Goal: Transaction & Acquisition: Purchase product/service

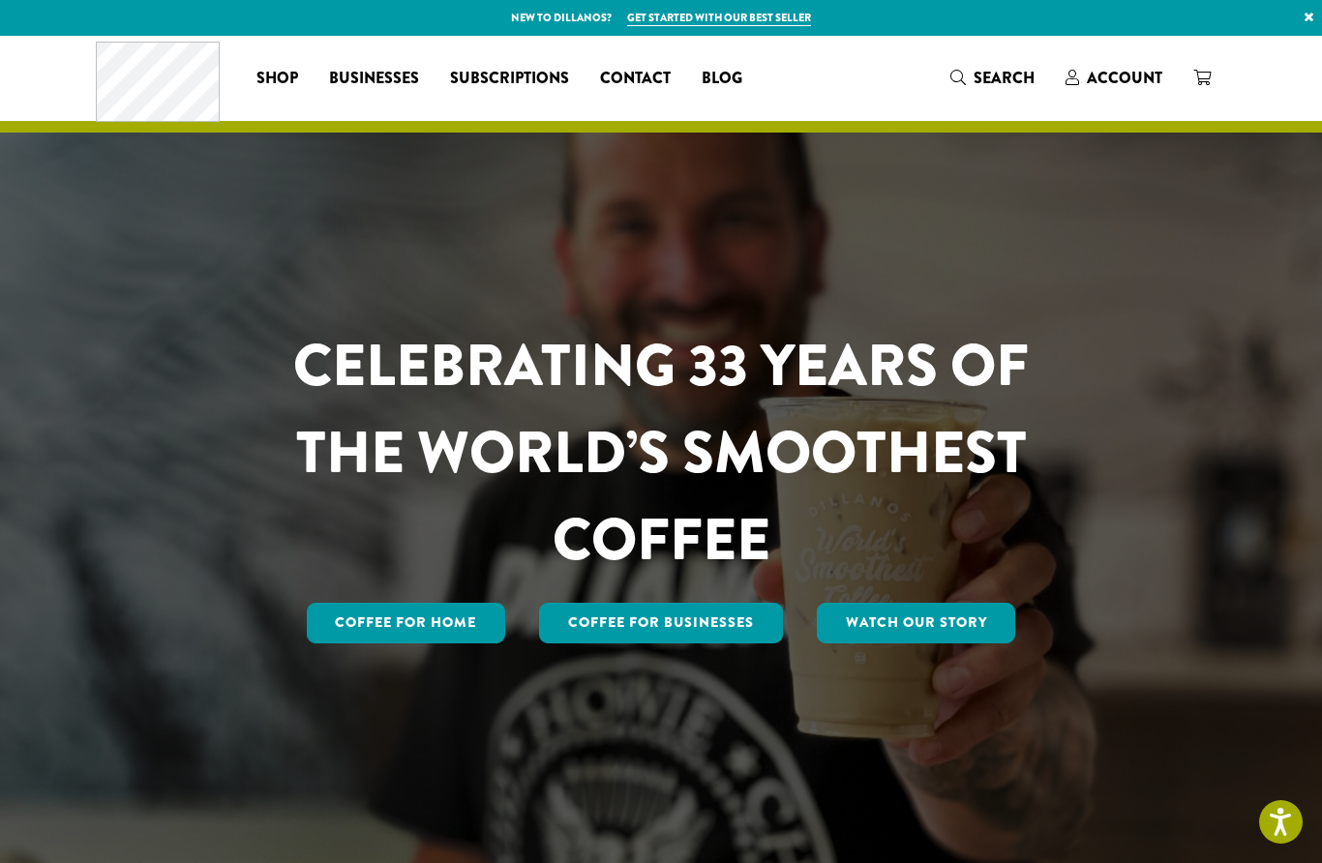
click at [1125, 77] on span "Account" at bounding box center [1124, 78] width 75 height 22
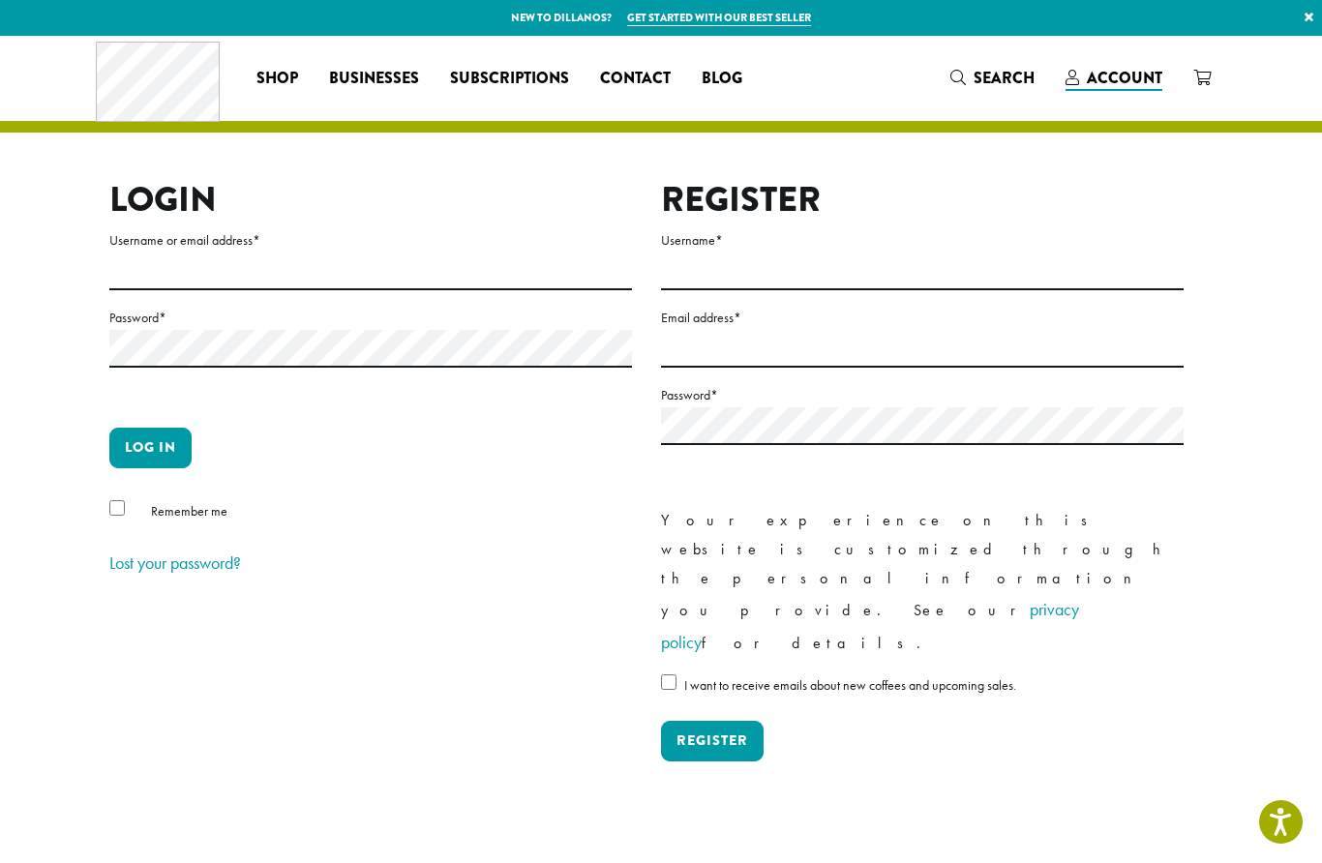
click at [142, 447] on button "Log in" at bounding box center [150, 448] width 82 height 41
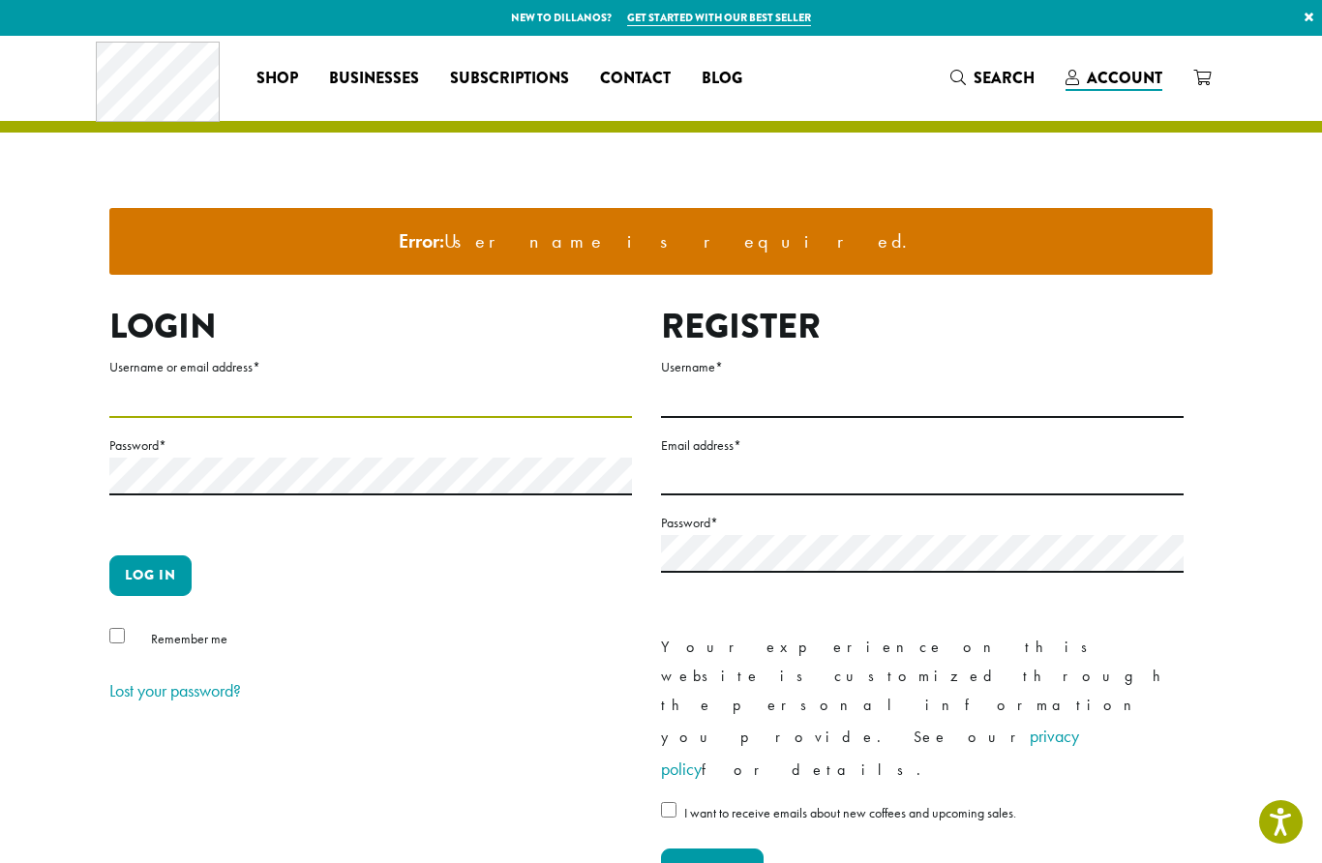
click at [216, 390] on input "Username or email address *" at bounding box center [370, 399] width 523 height 38
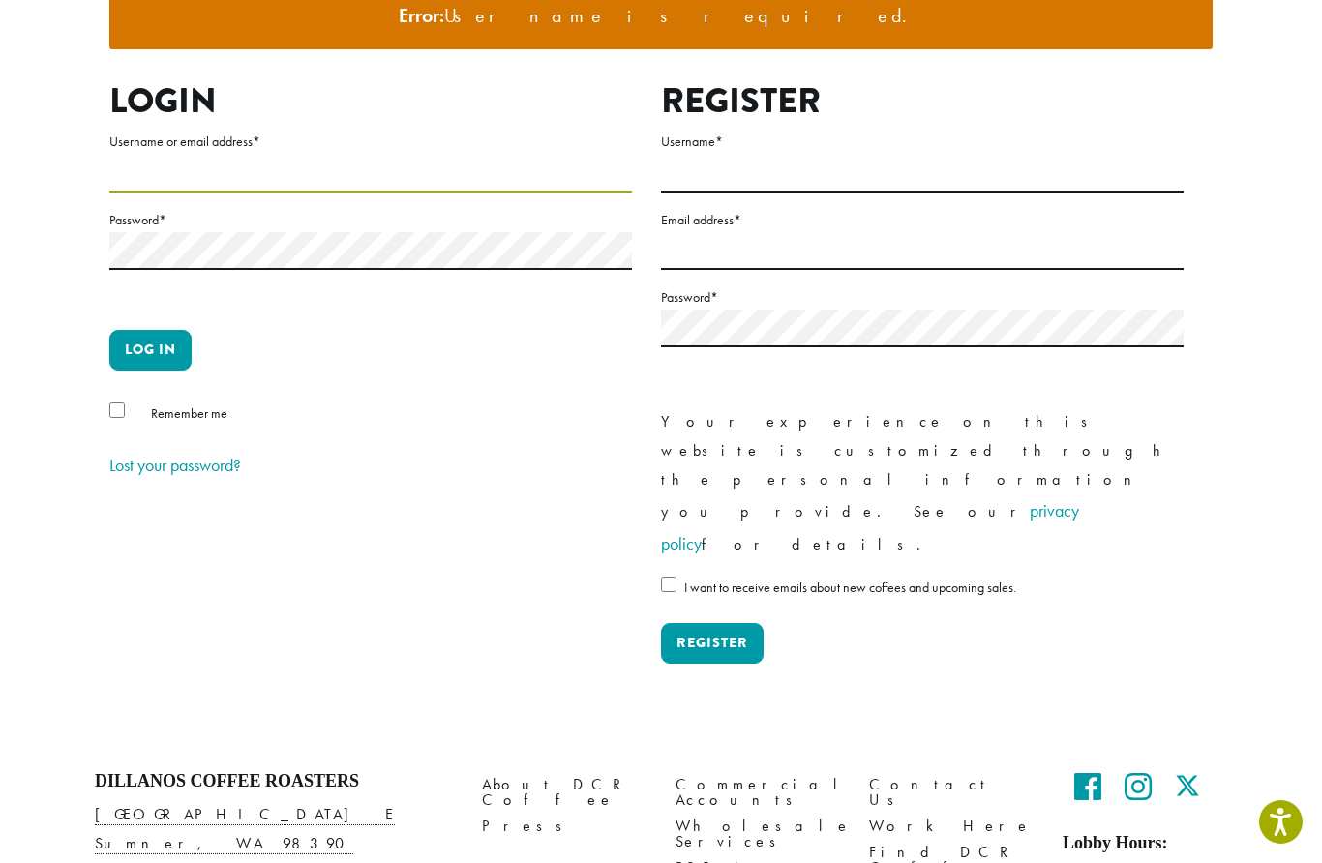
type input "**********"
click at [152, 363] on button "Log in" at bounding box center [150, 350] width 82 height 41
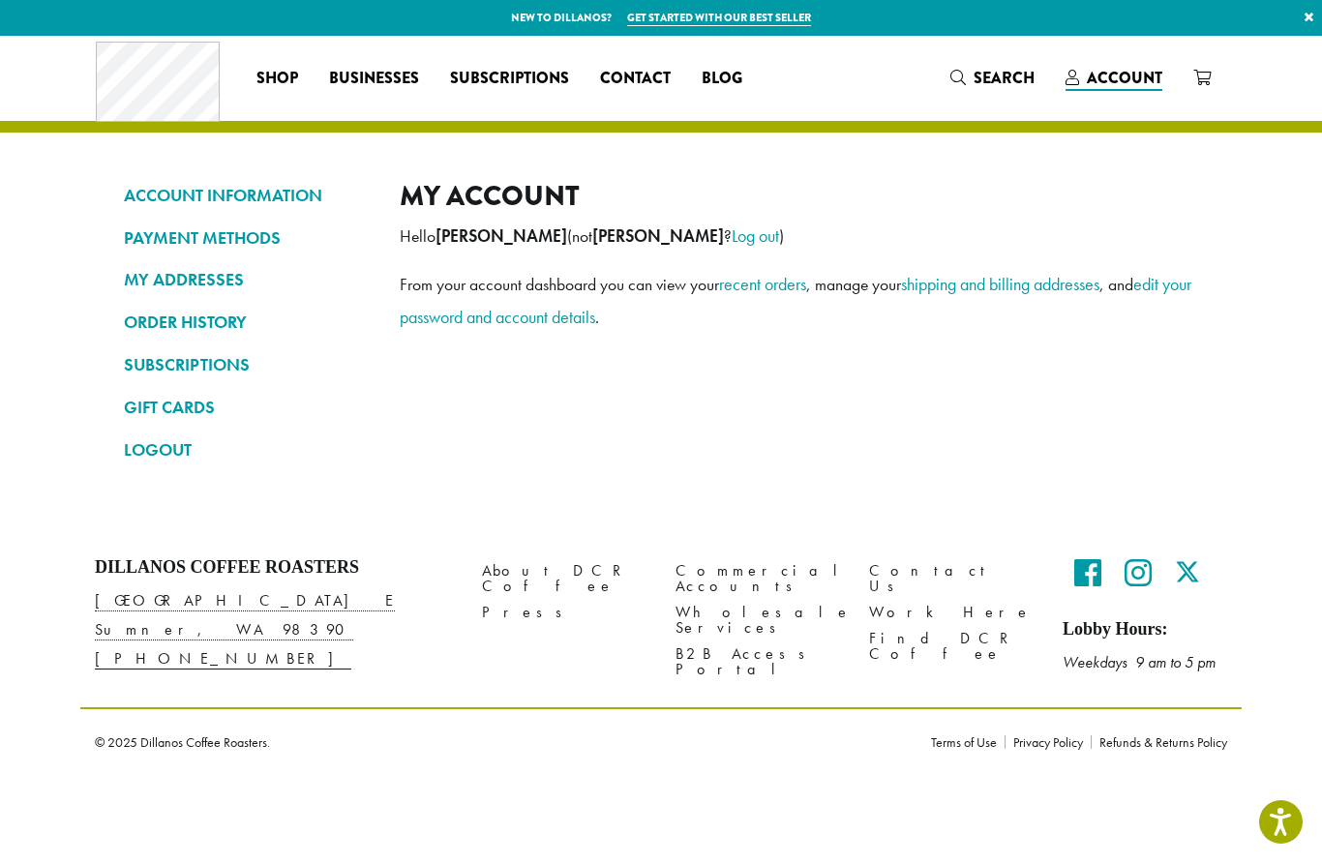
click at [1133, 80] on span "Account" at bounding box center [1124, 78] width 75 height 22
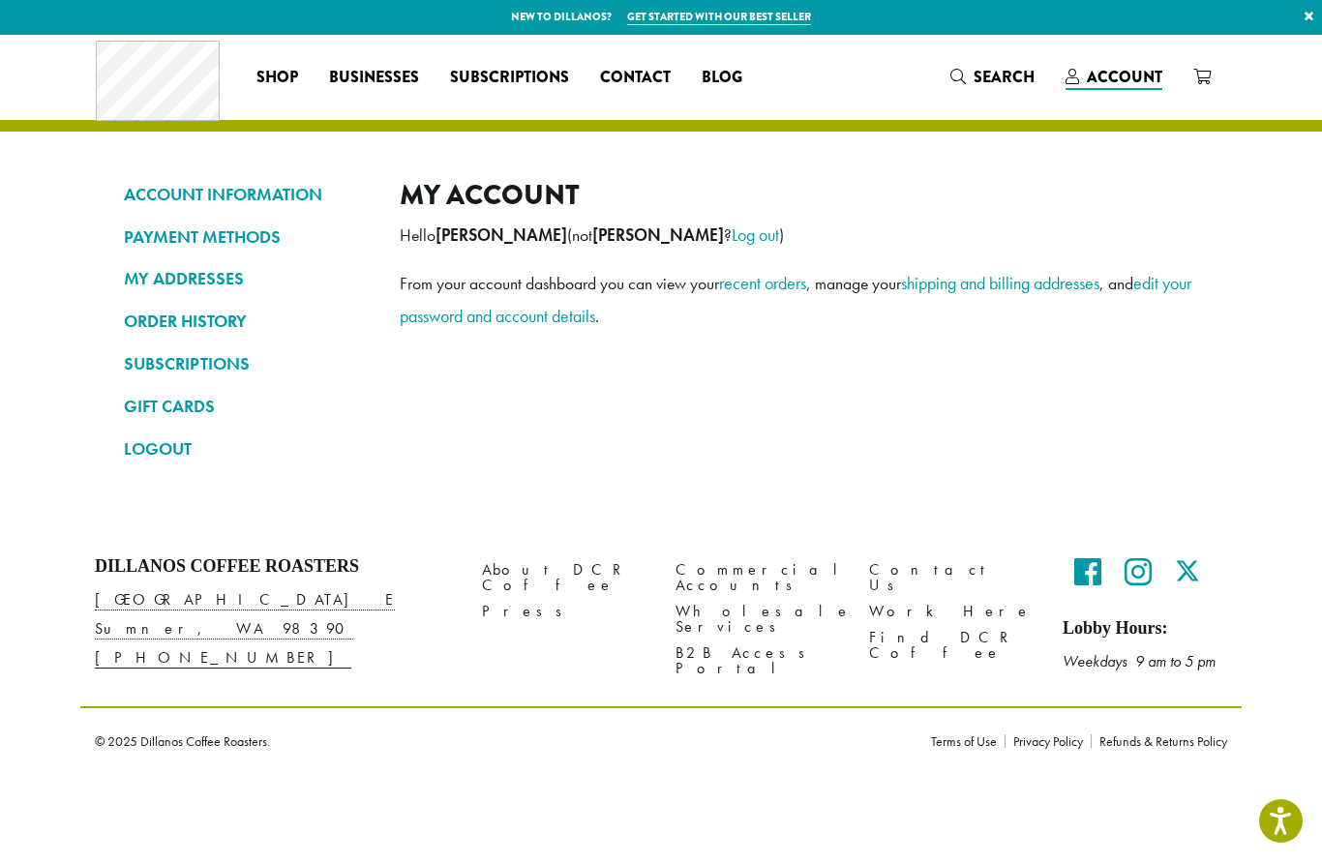
click at [806, 281] on link "recent orders" at bounding box center [762, 284] width 87 height 22
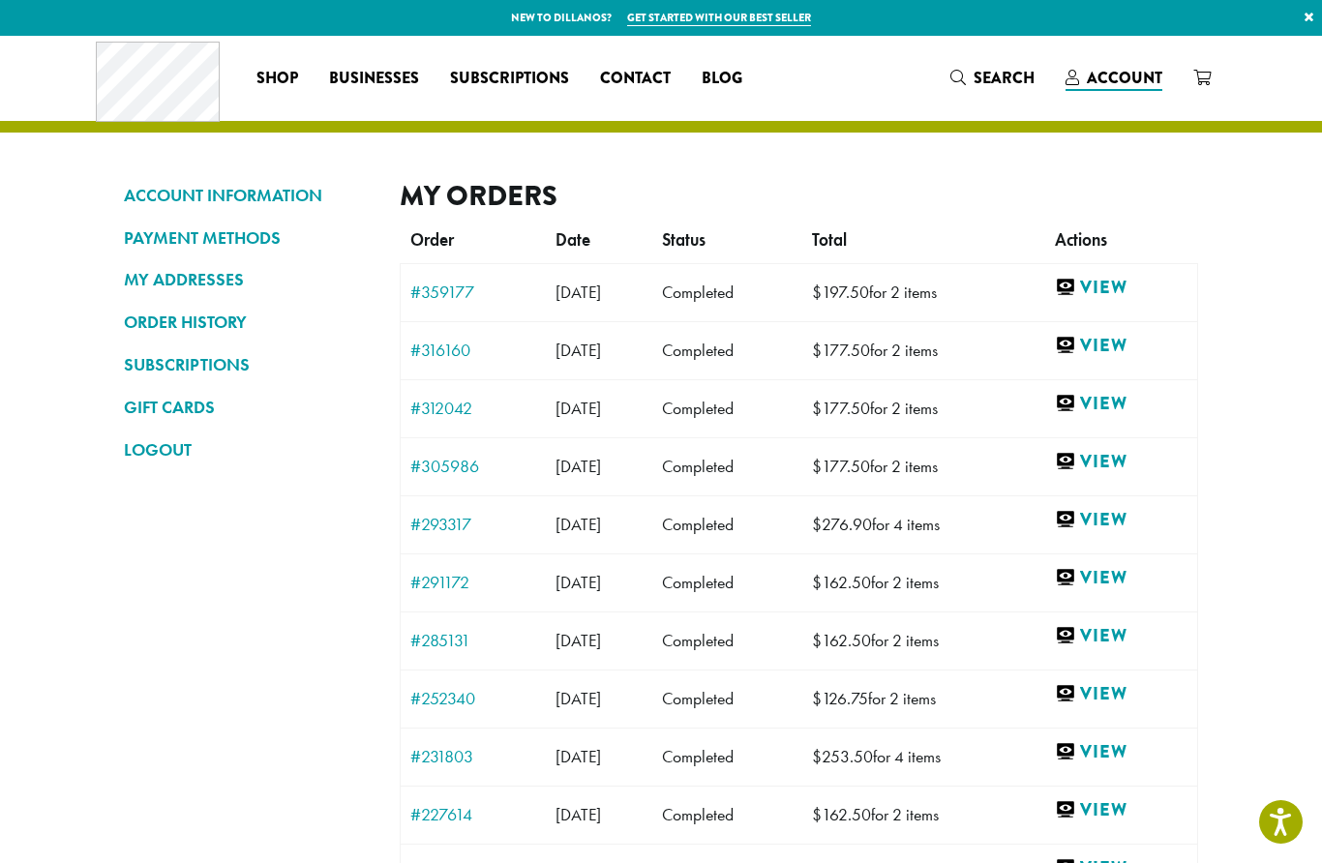
click at [1149, 291] on link "View" at bounding box center [1121, 288] width 133 height 24
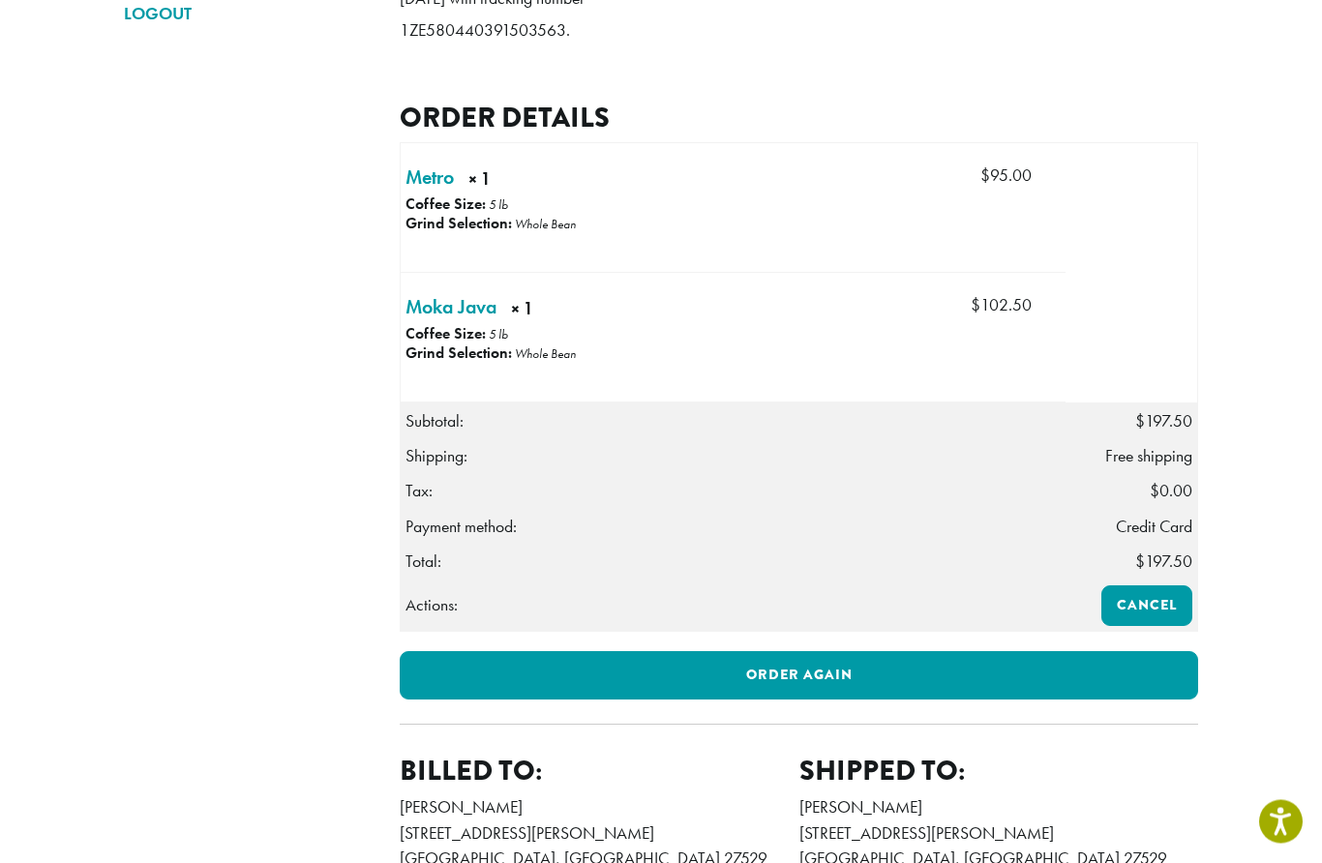
scroll to position [436, 0]
click at [1080, 700] on link "Order again" at bounding box center [799, 675] width 798 height 48
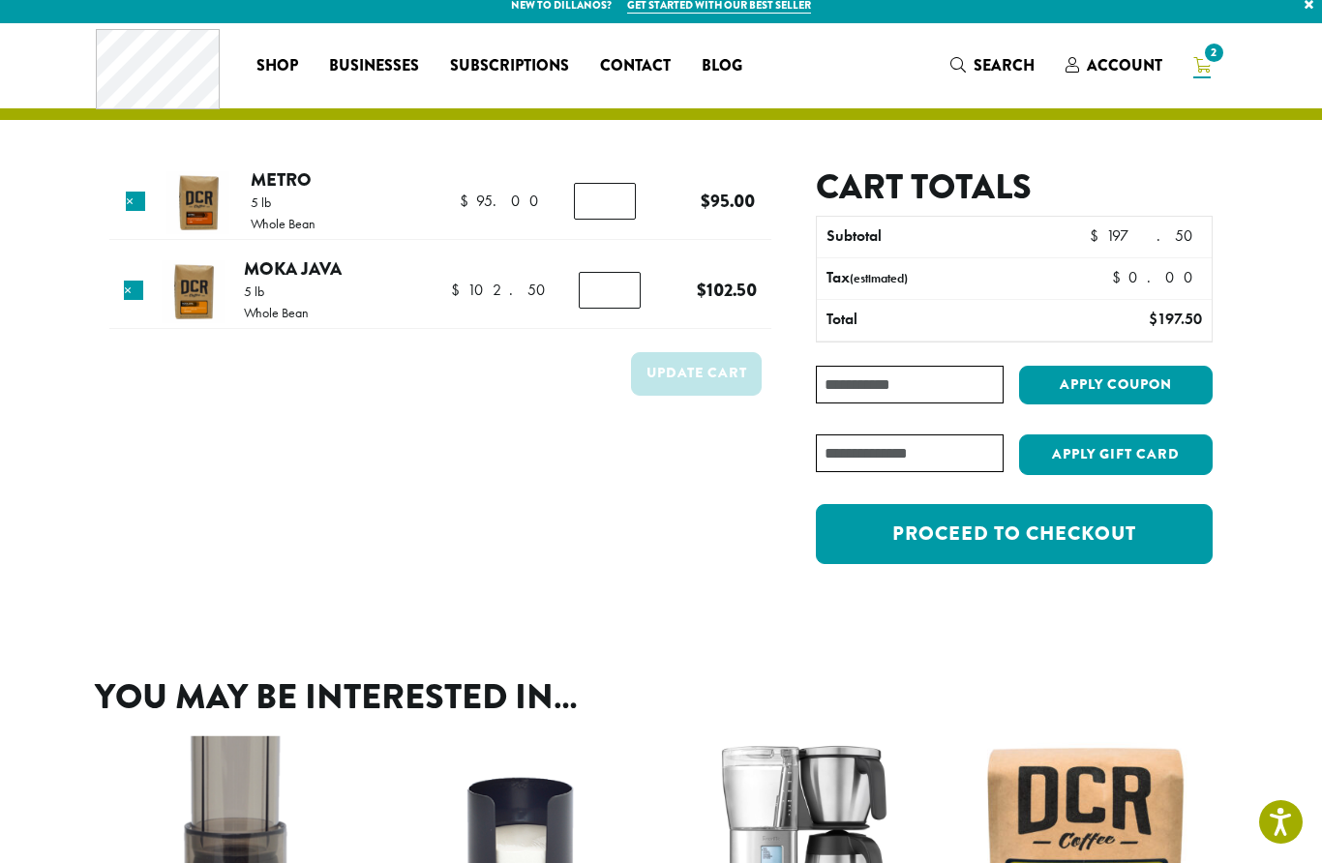
scroll to position [13, 0]
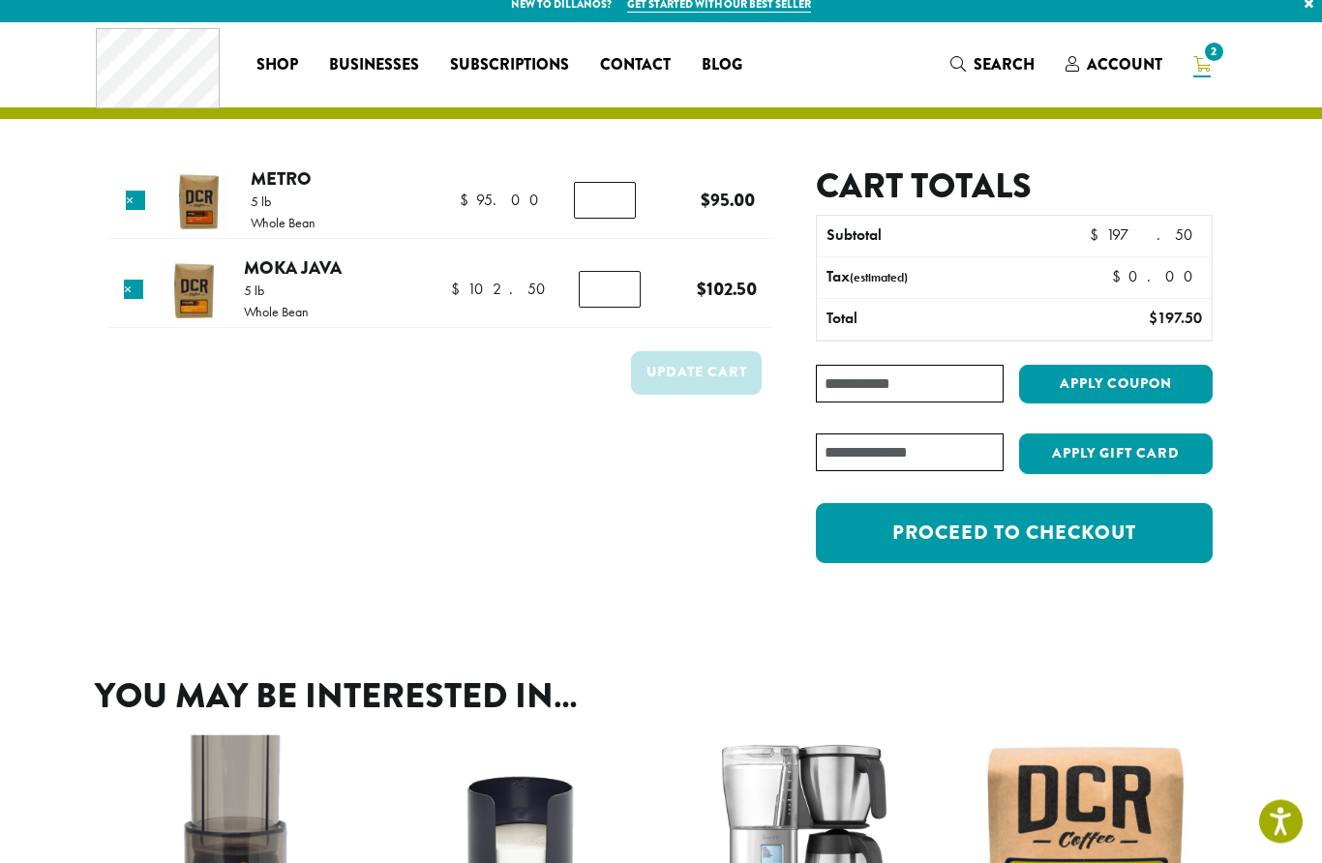
click at [1139, 527] on link "Proceed to checkout" at bounding box center [1014, 534] width 397 height 60
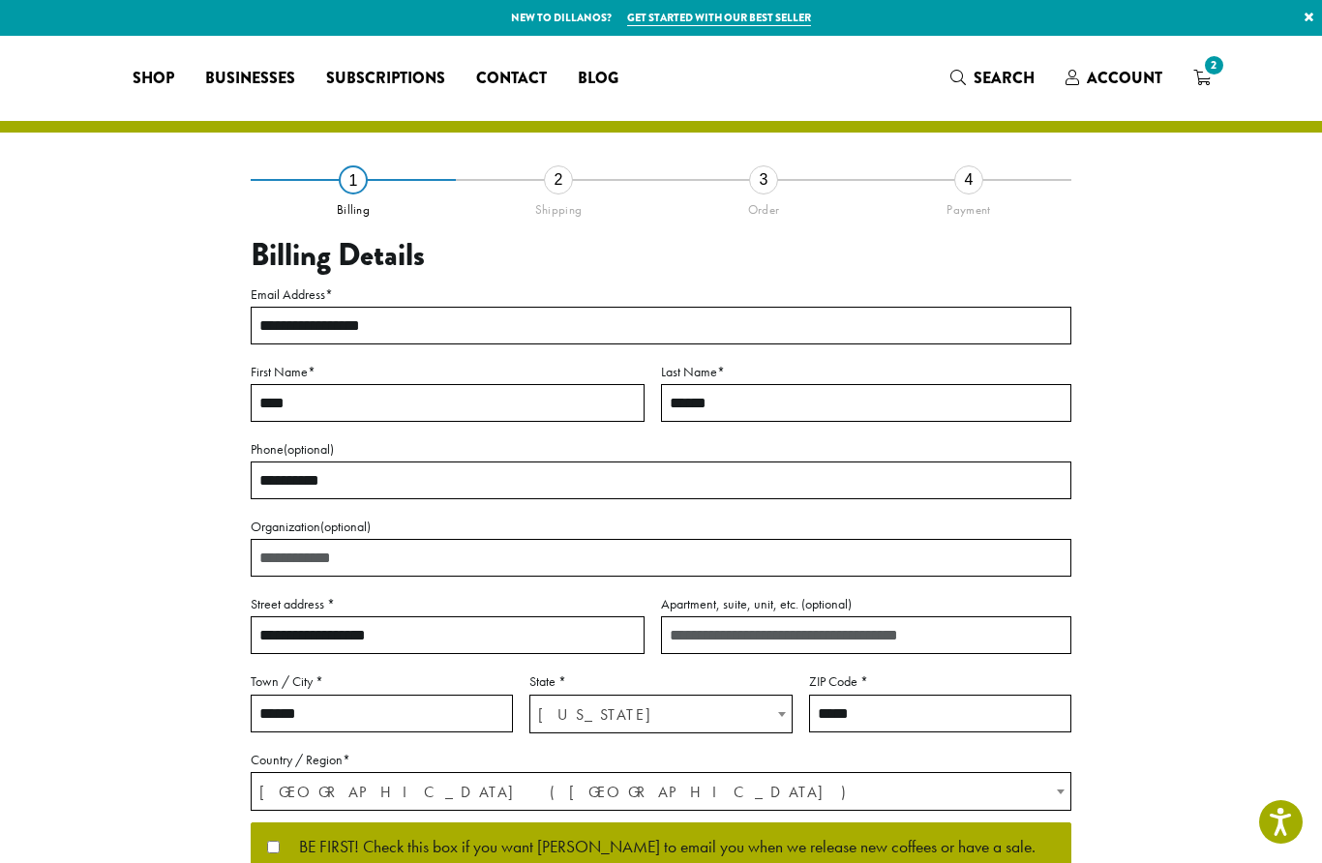
select select "**"
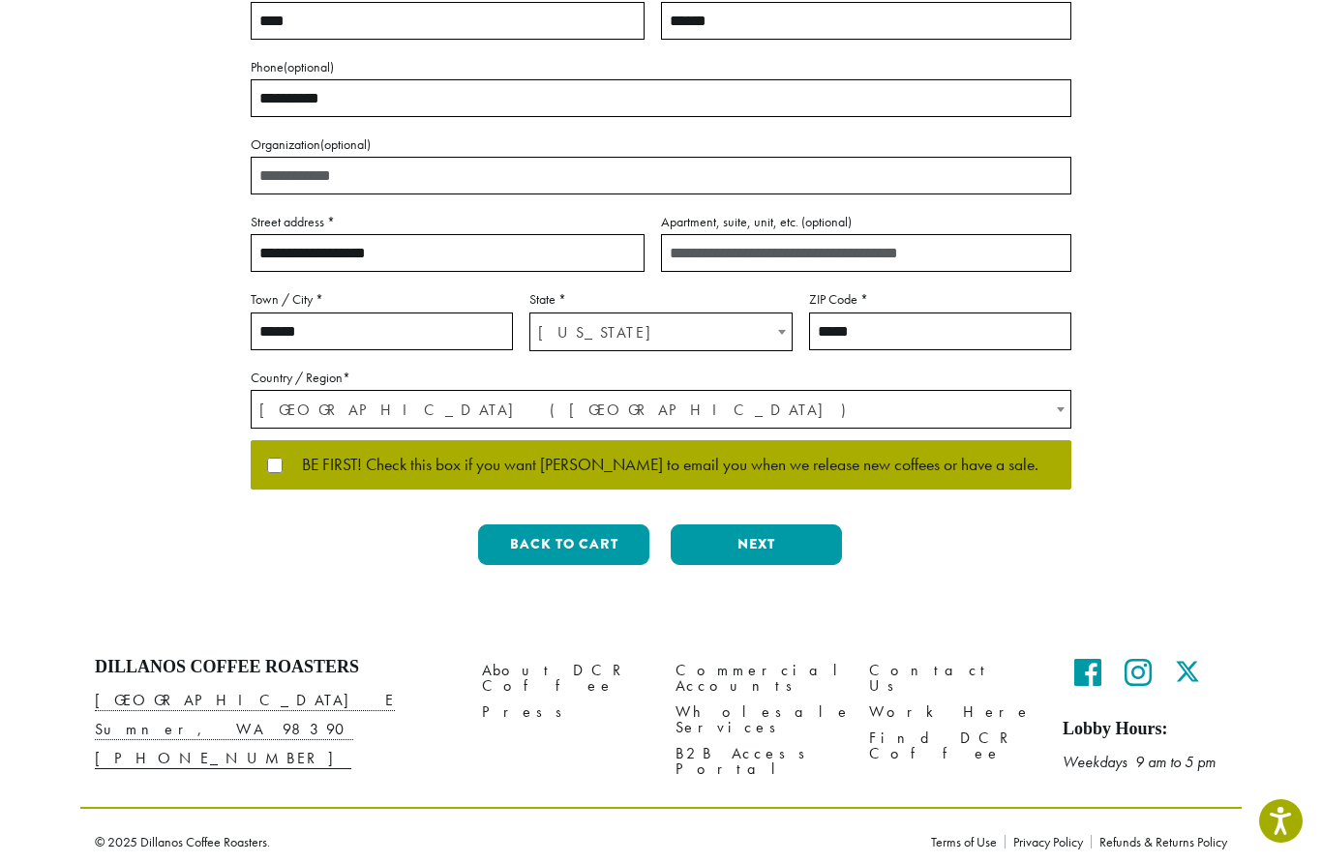
scroll to position [385, 0]
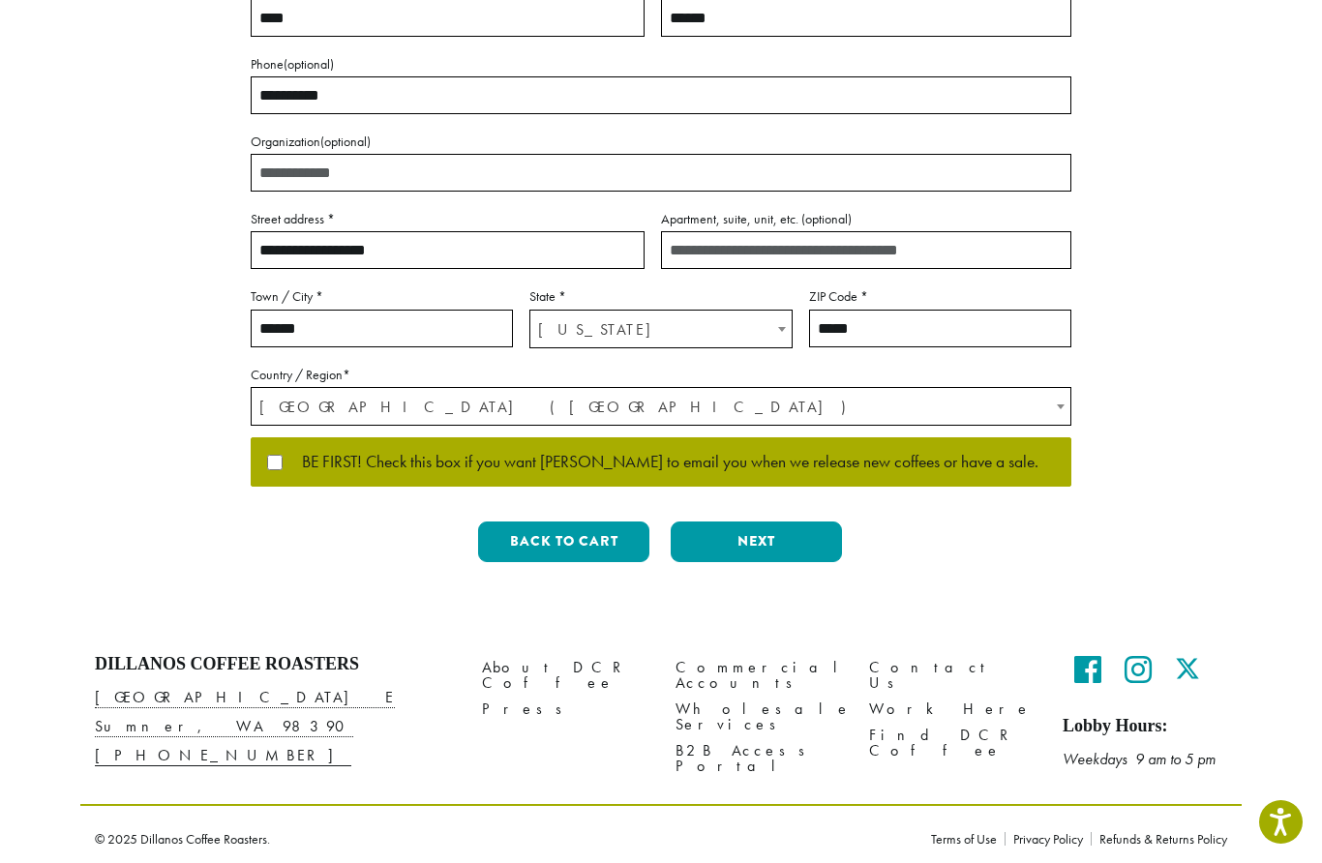
click at [263, 464] on p "BE FIRST! Check this box if you want Dillanos to email you when we release new …" at bounding box center [661, 462] width 821 height 50
click at [281, 454] on label "BE FIRST! Check this box if you want Dillanos to email you when we release new …" at bounding box center [661, 462] width 788 height 17
click at [773, 543] on button "Next" at bounding box center [756, 542] width 171 height 41
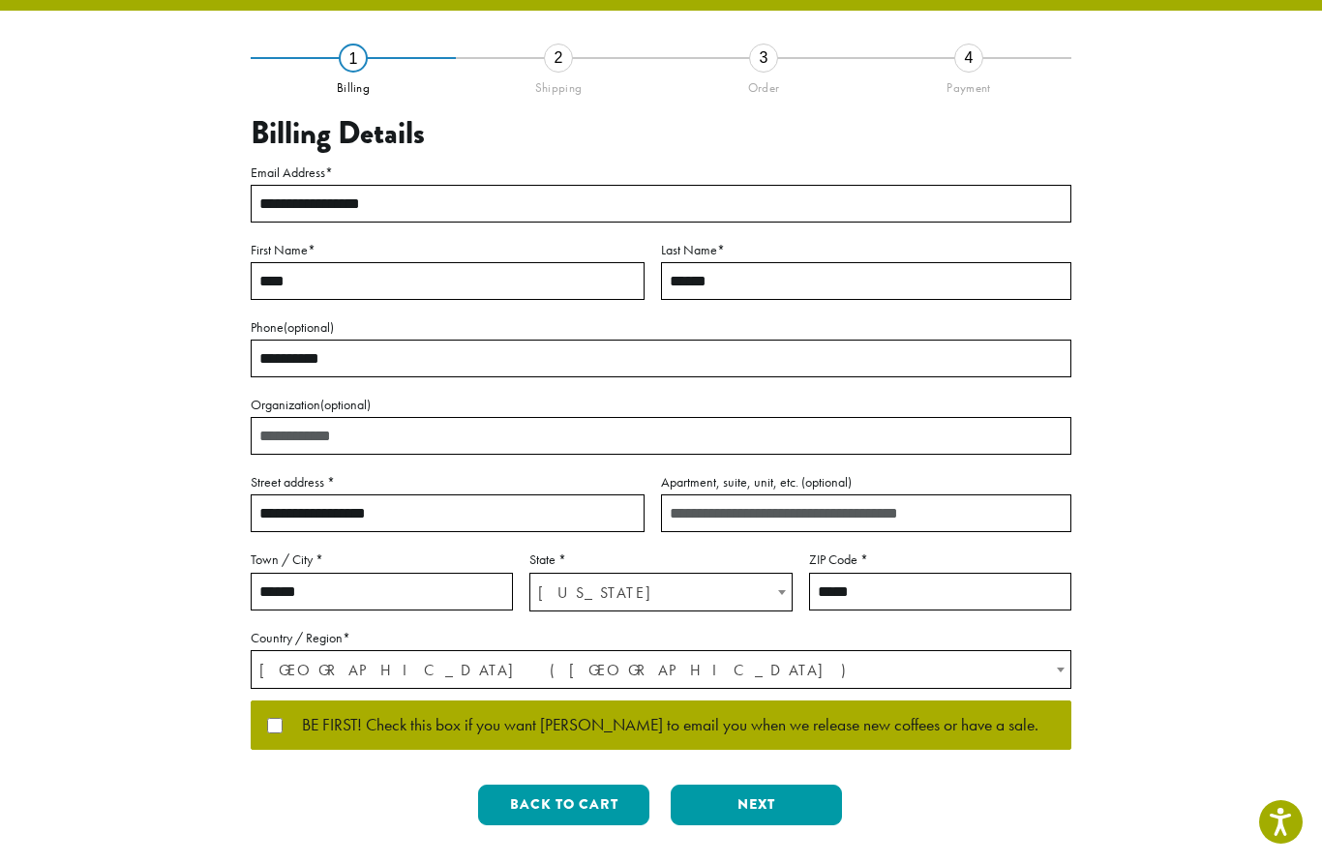
scroll to position [0, 0]
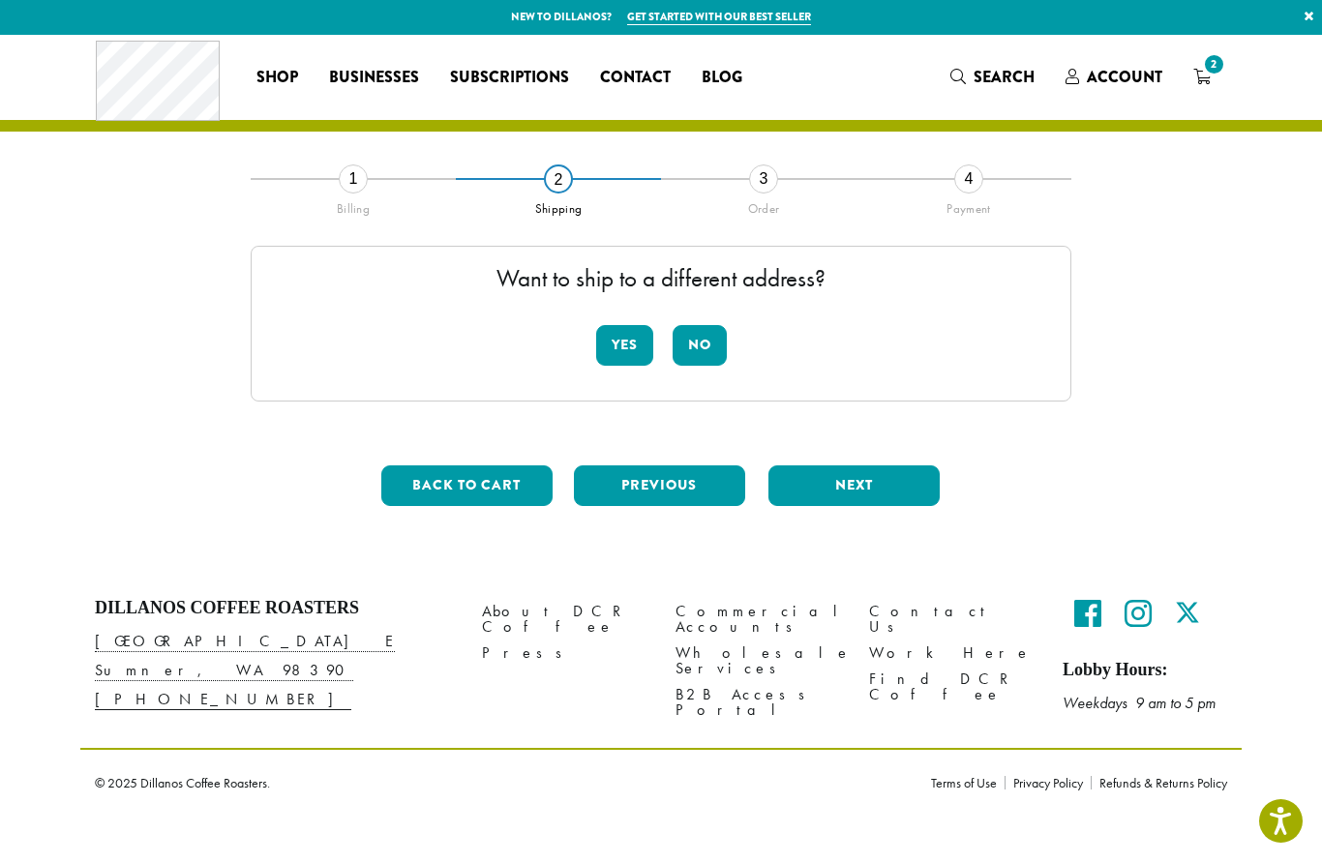
click at [713, 344] on button "No" at bounding box center [700, 346] width 54 height 41
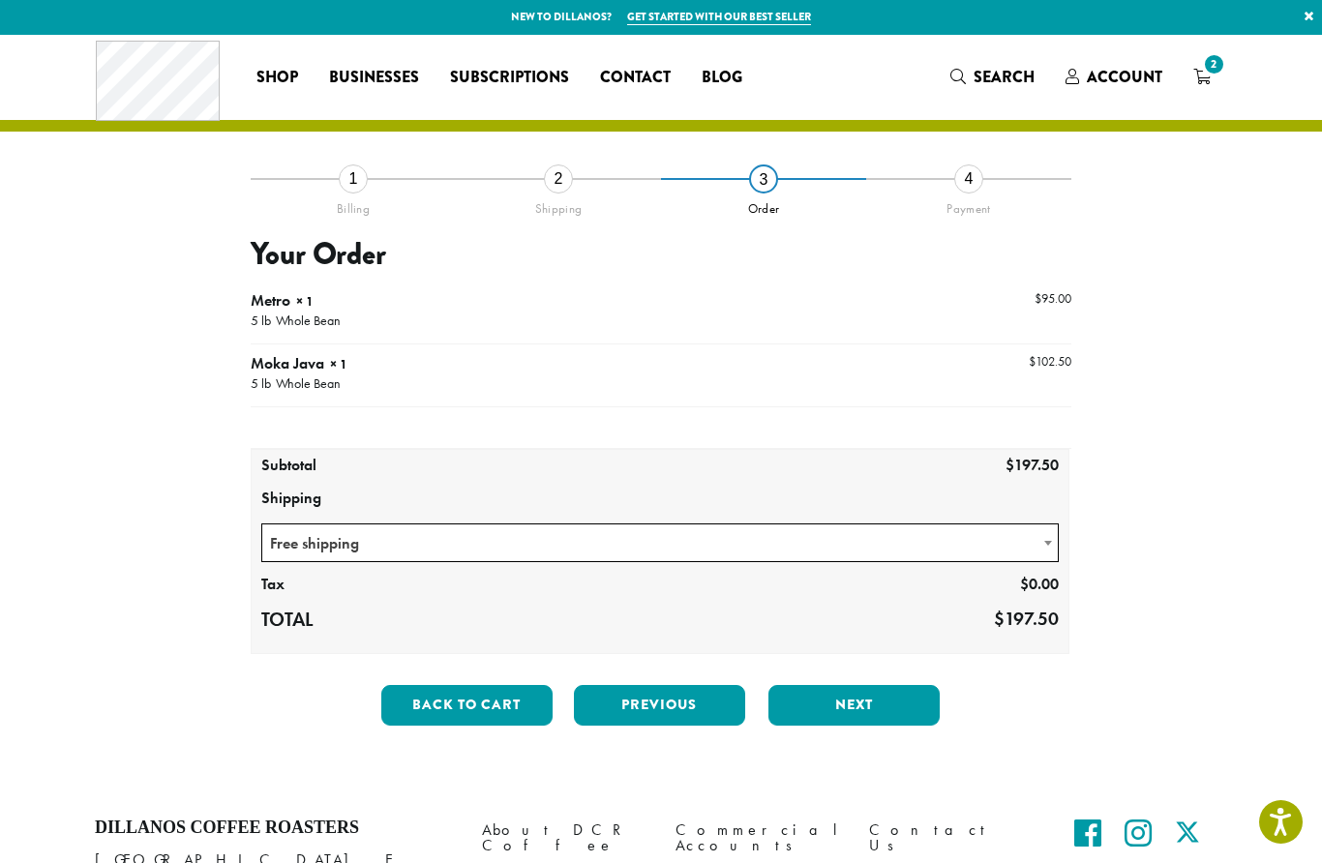
click at [1044, 544] on b at bounding box center [1048, 543] width 8 height 5
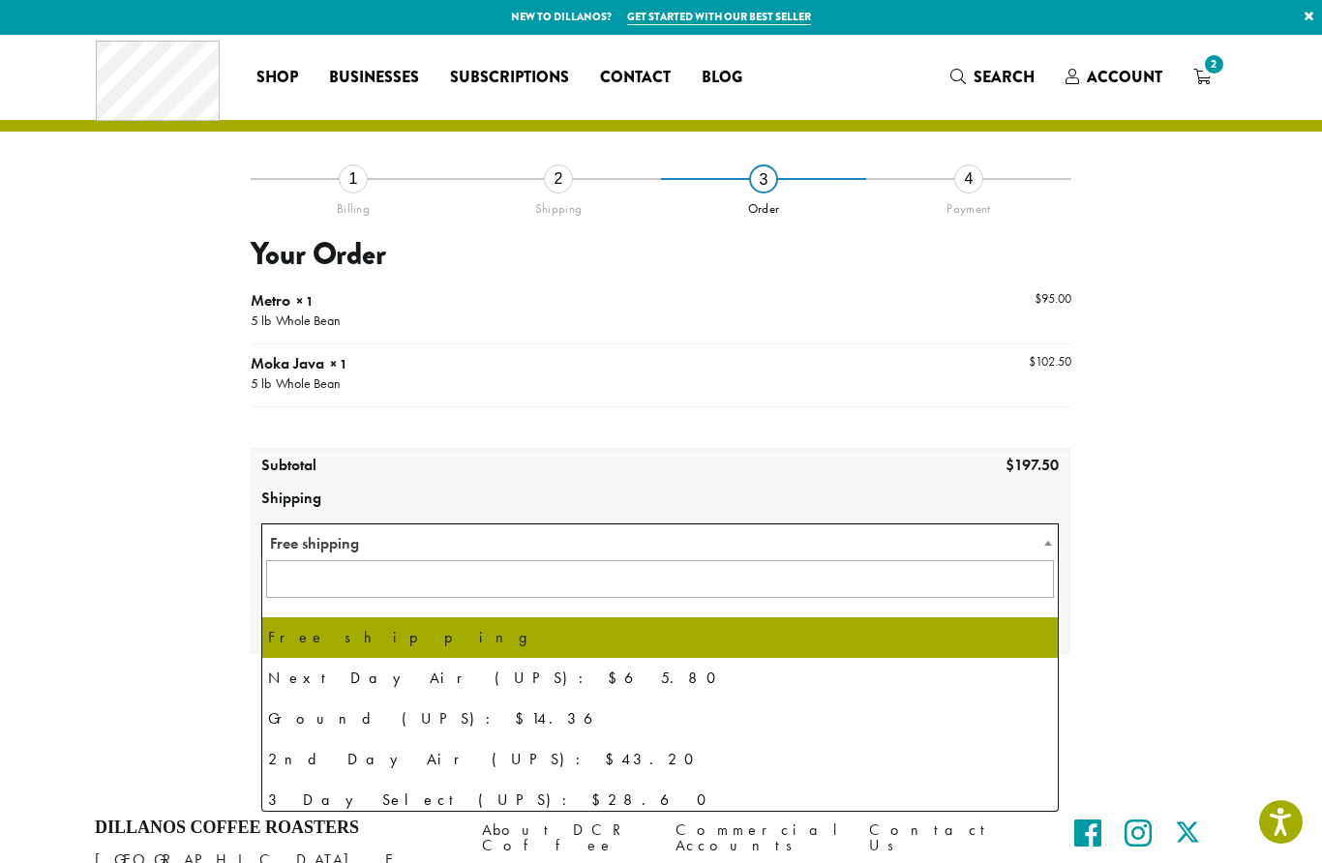
click at [1048, 547] on span at bounding box center [1047, 543] width 19 height 38
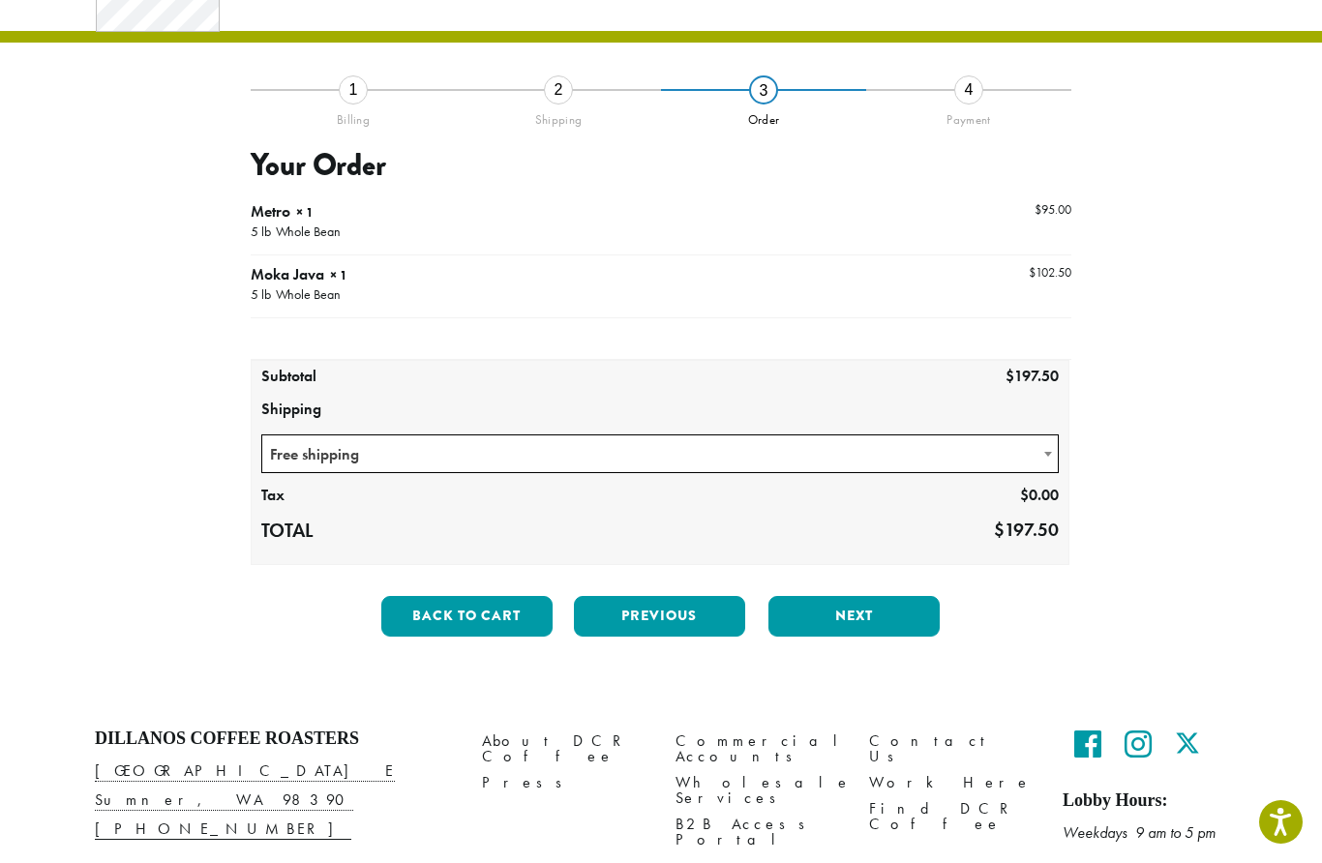
scroll to position [0, 0]
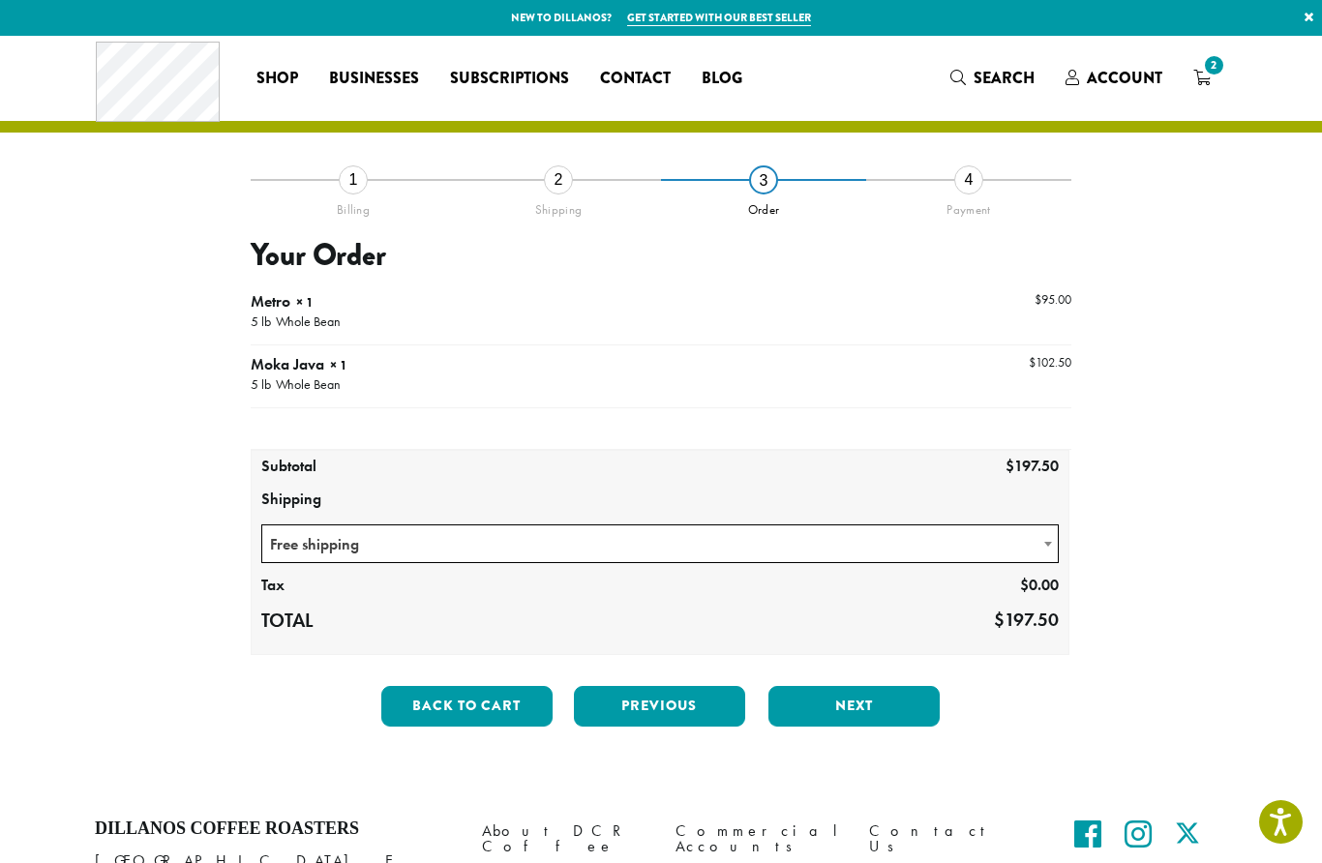
click at [889, 705] on button "Next" at bounding box center [853, 706] width 171 height 41
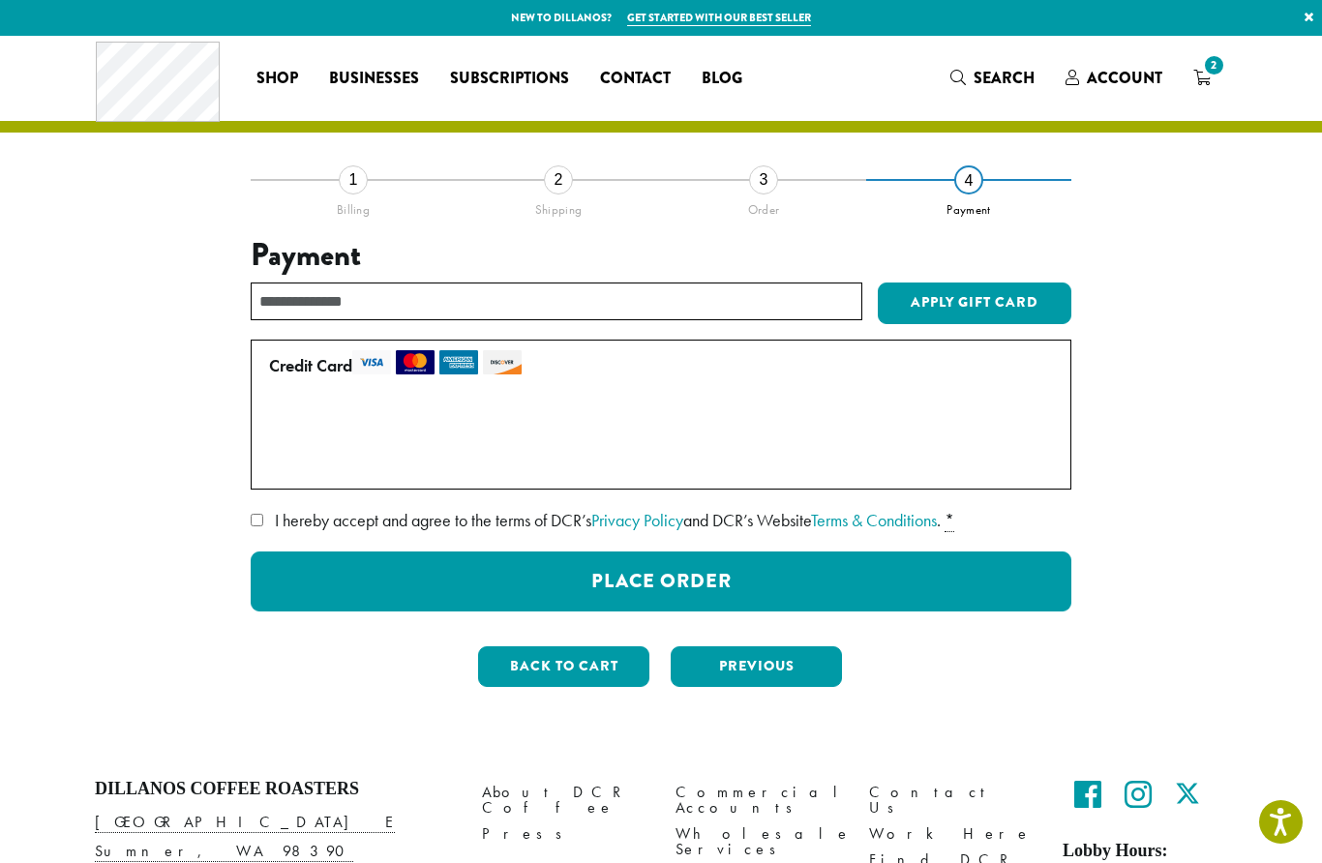
scroll to position [84, 0]
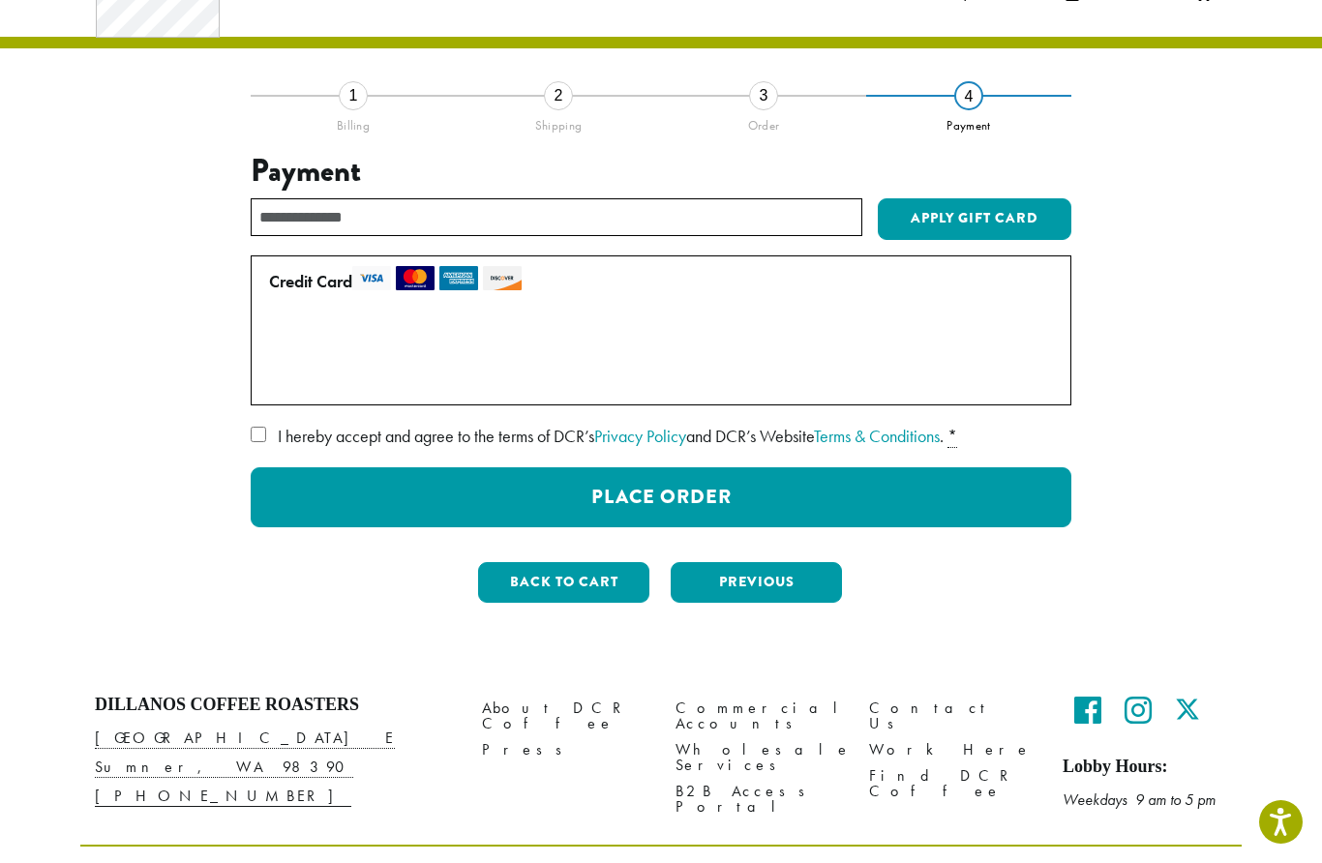
click at [967, 486] on button "Place Order" at bounding box center [661, 497] width 821 height 60
